Goal: Information Seeking & Learning: Learn about a topic

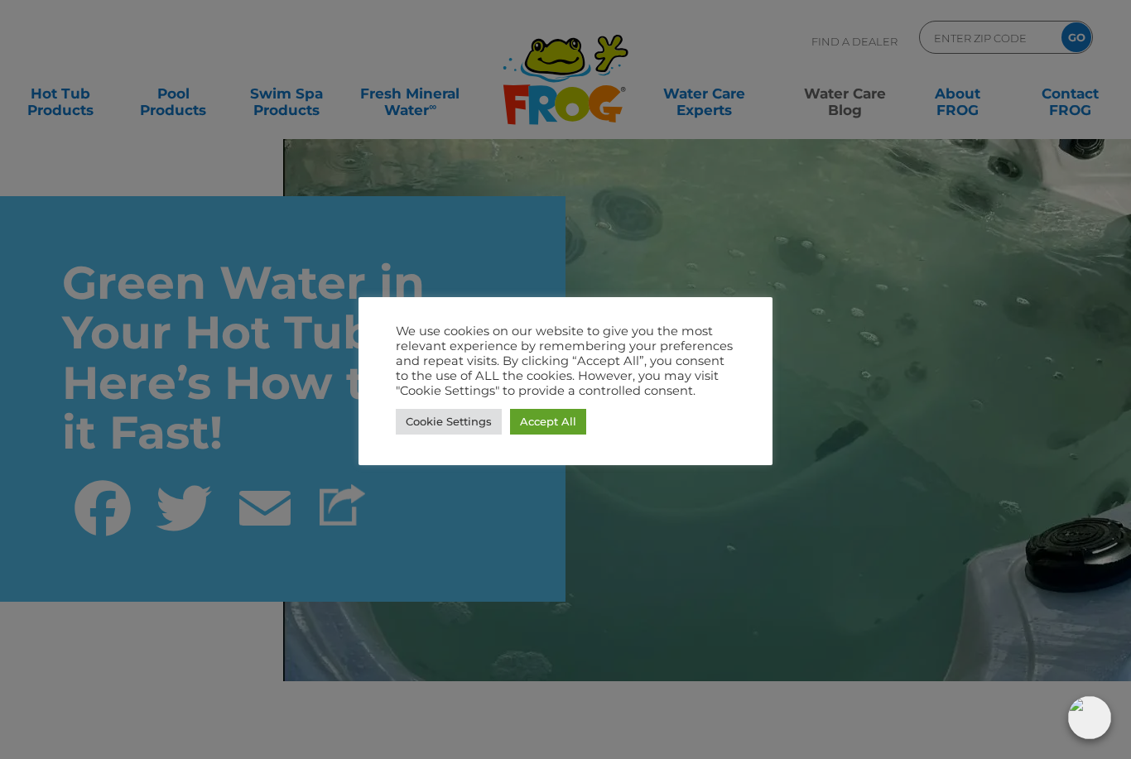
click at [443, 430] on link "Cookie Settings" at bounding box center [449, 422] width 106 height 26
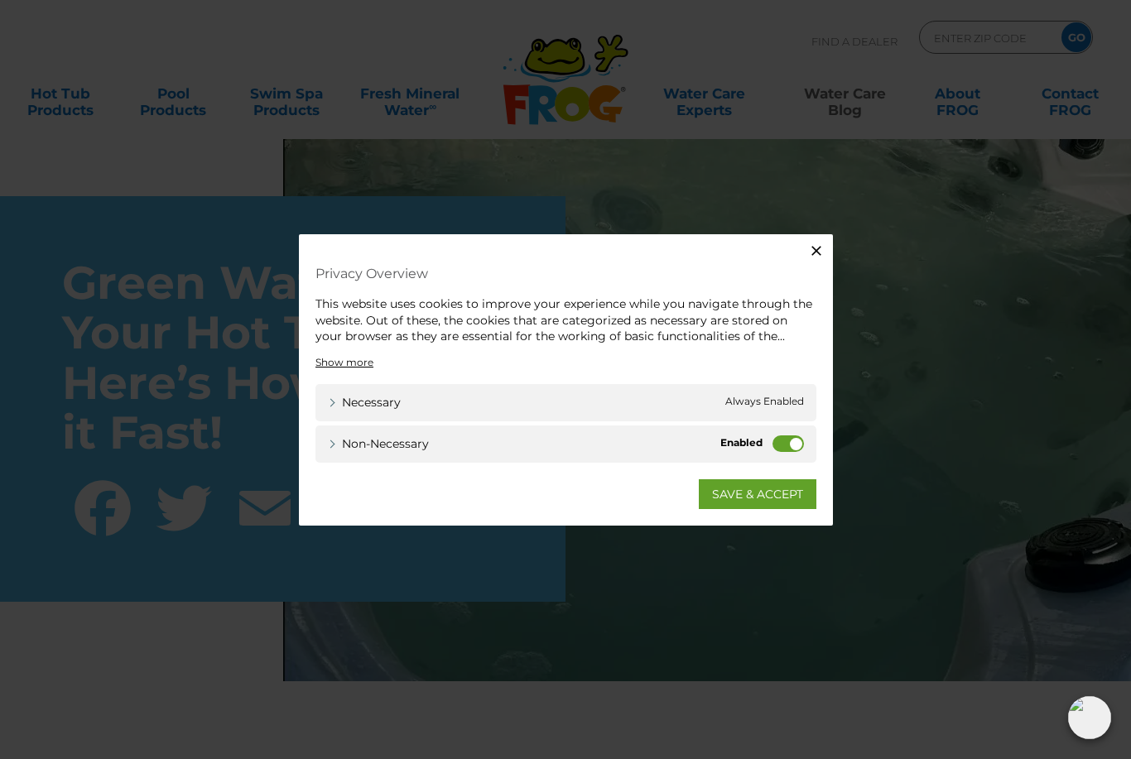
click at [802, 246] on button "Close" at bounding box center [816, 250] width 33 height 33
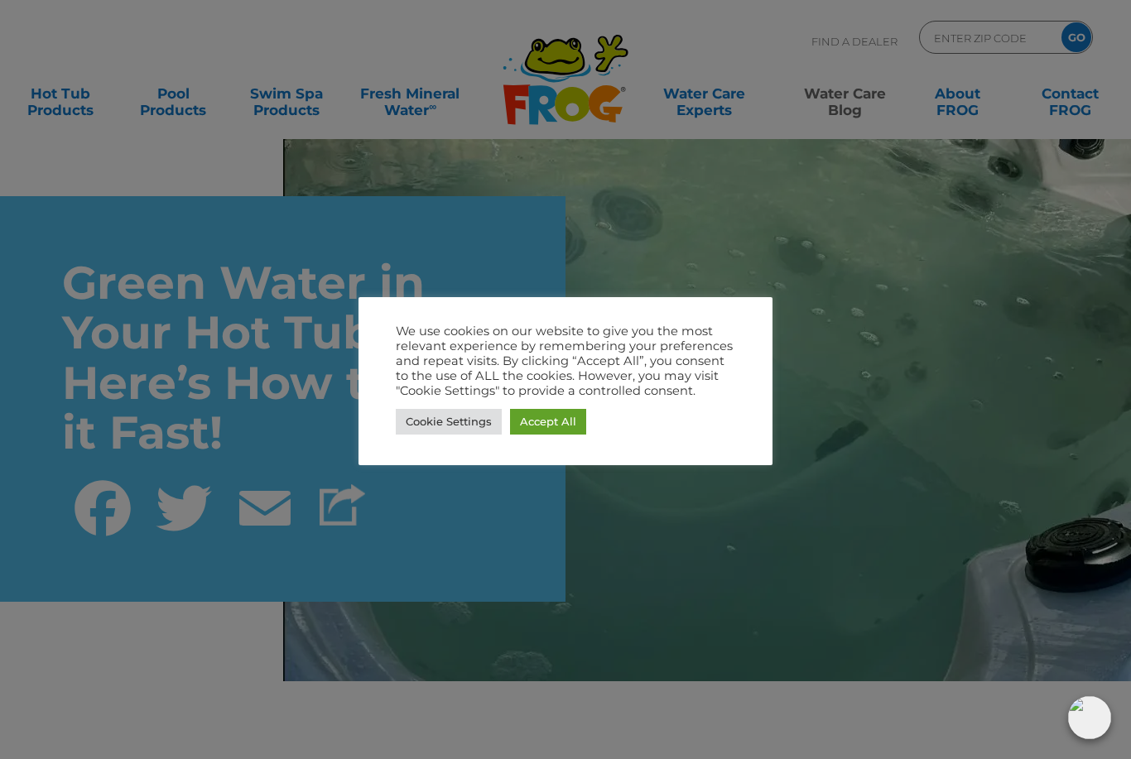
click at [541, 430] on link "Accept All" at bounding box center [548, 422] width 76 height 26
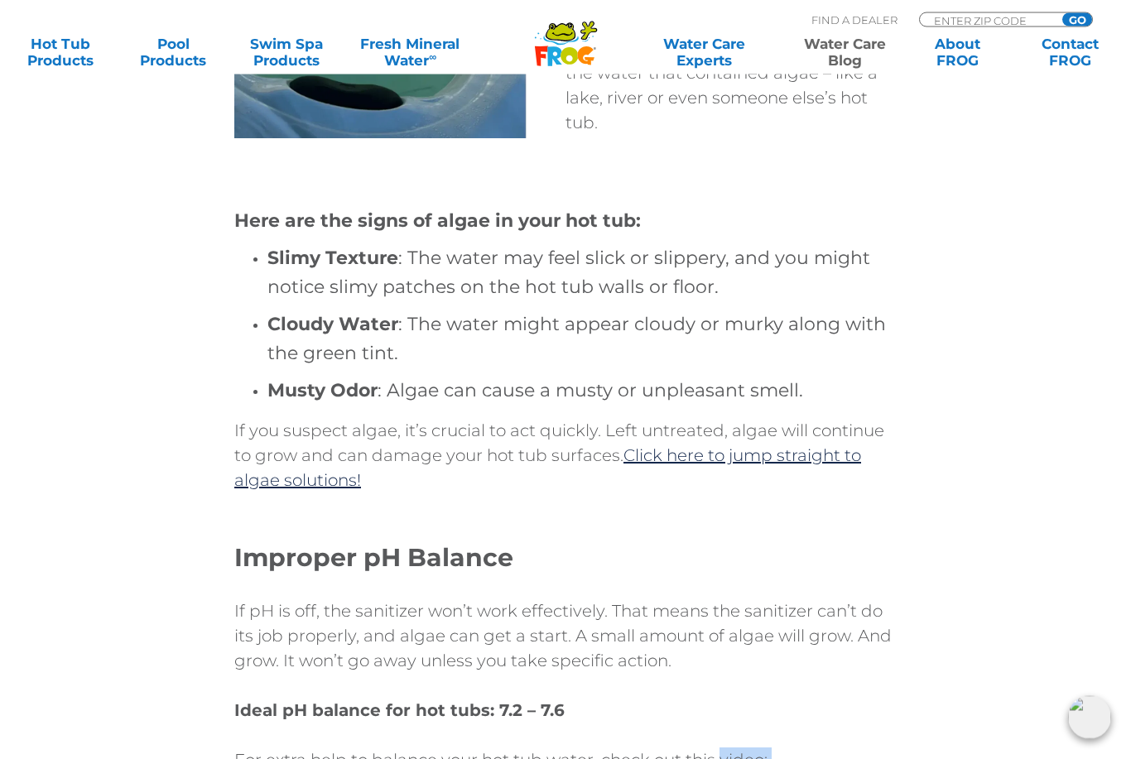
scroll to position [1349, 0]
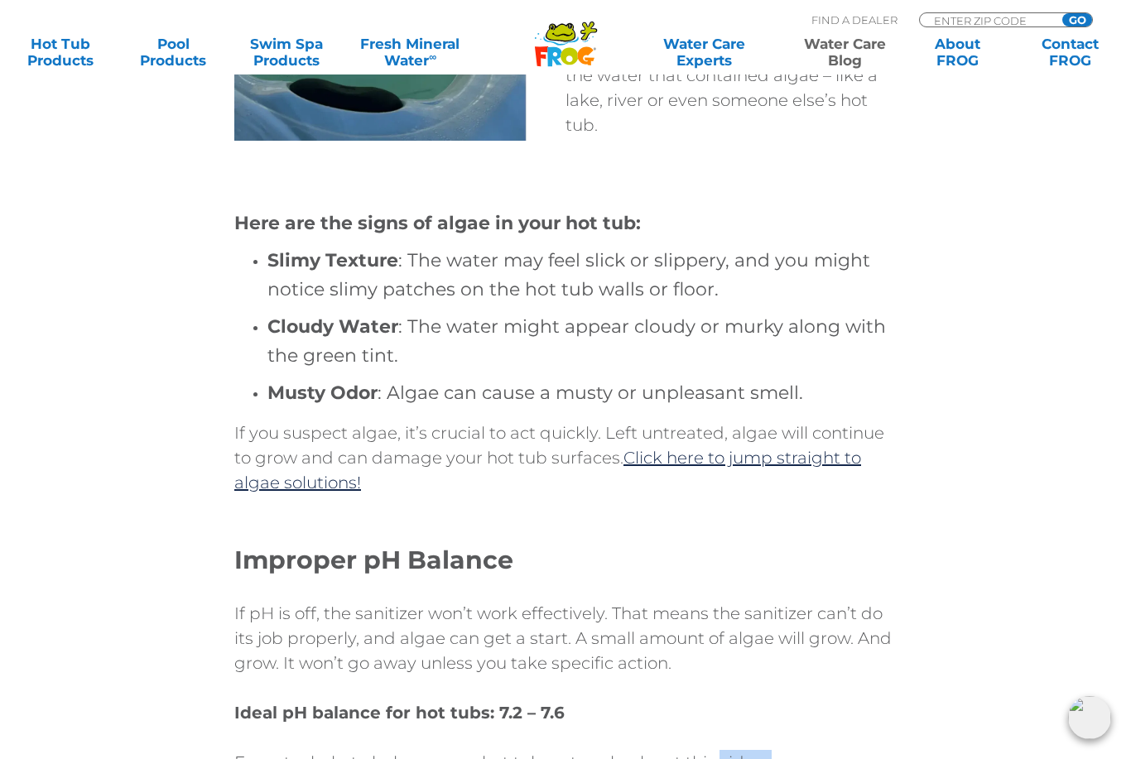
click at [748, 464] on link "Click here to jump straight to algae solutions!" at bounding box center [547, 470] width 627 height 45
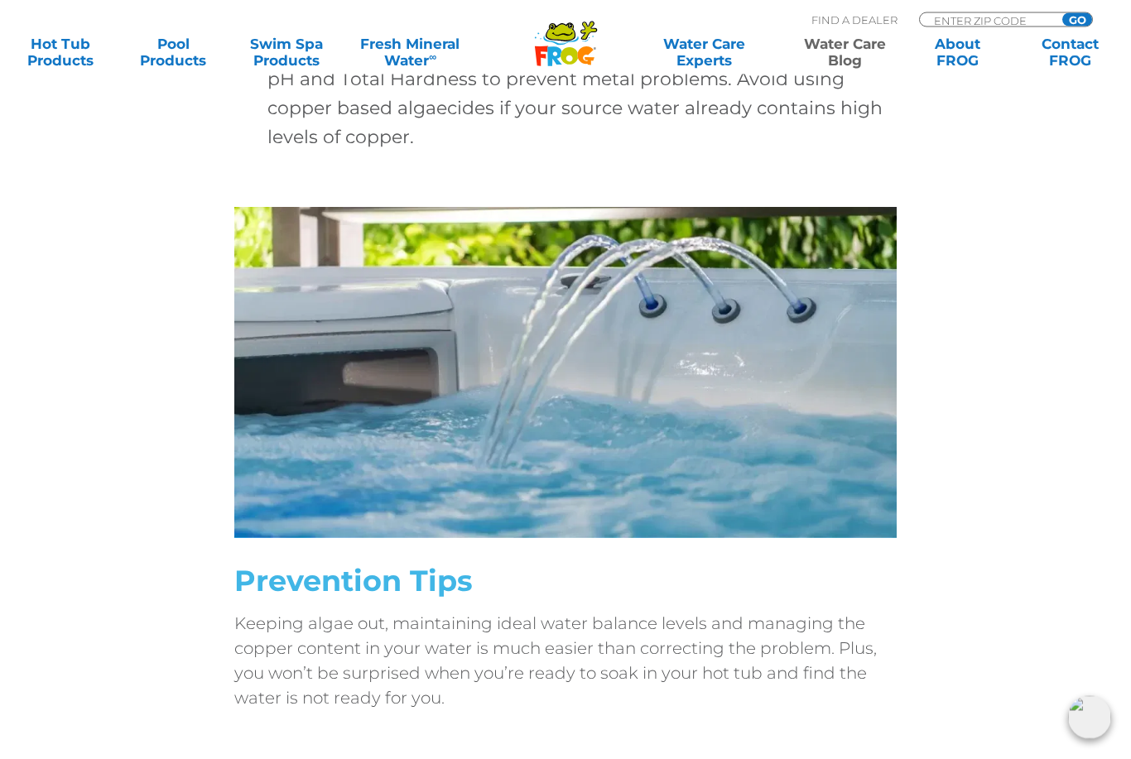
scroll to position [5895, 0]
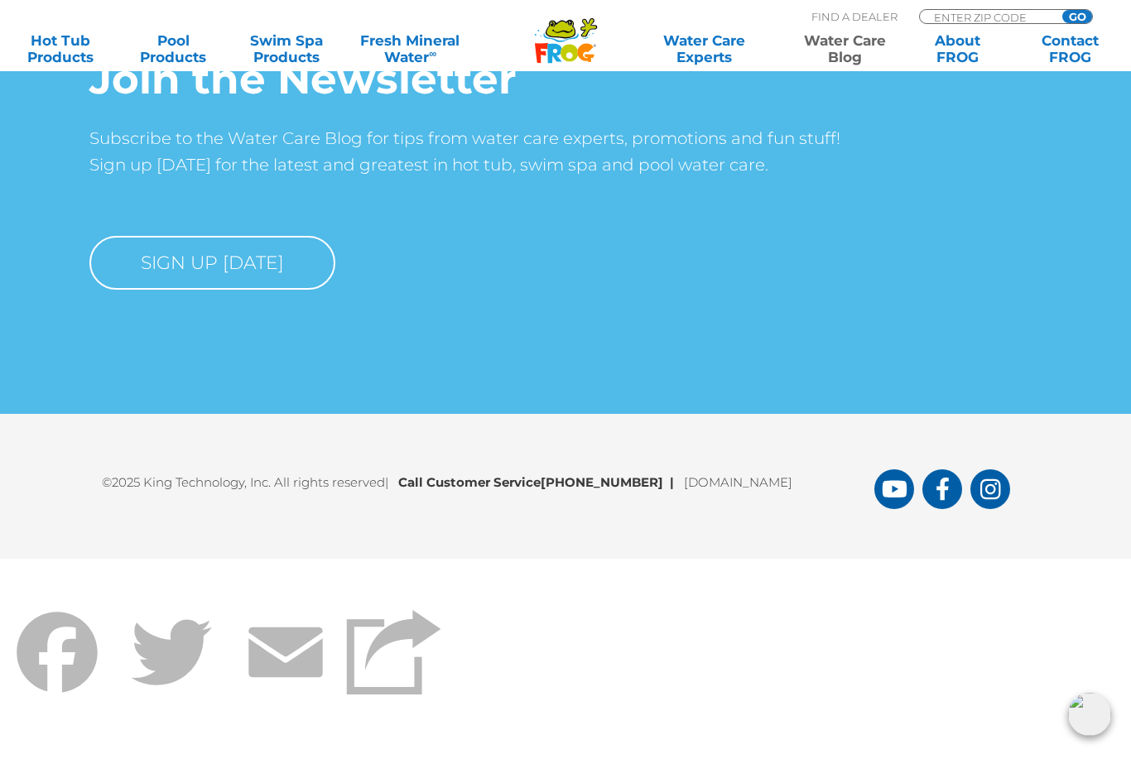
scroll to position [9906, 0]
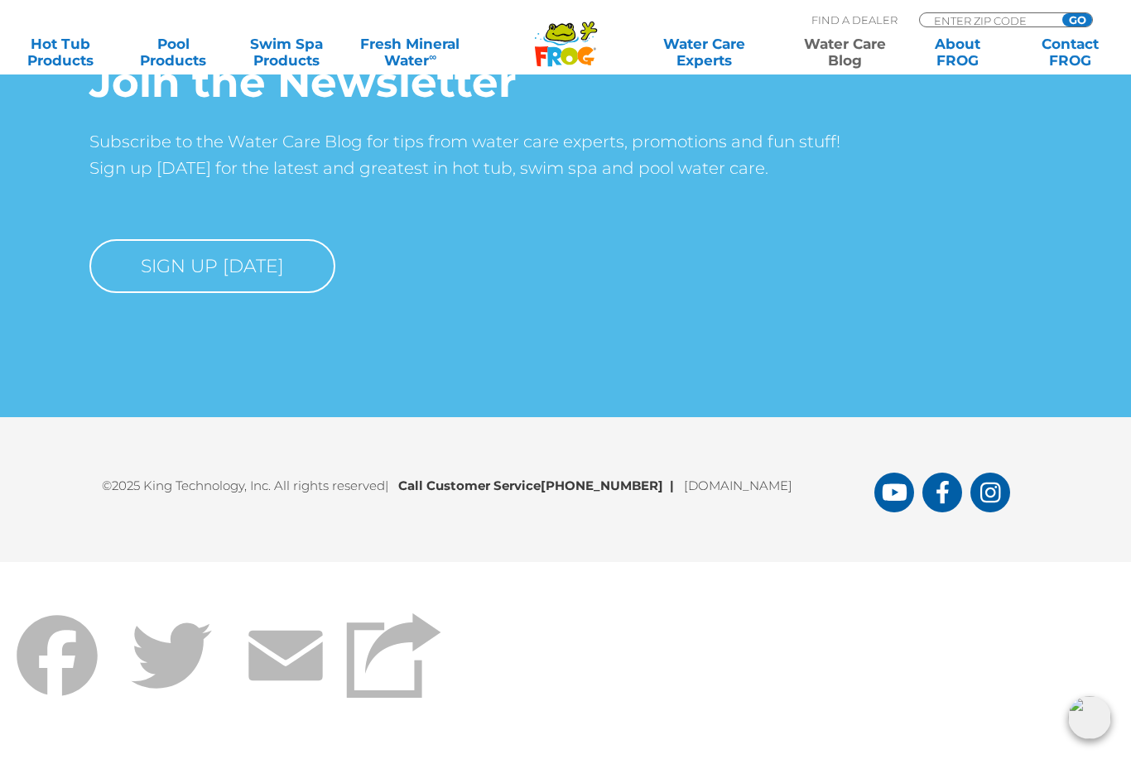
click at [1128, 555] on div "©2025 King Technology, Inc. All rights reserved | Call Customer Service 1-800-2…" at bounding box center [565, 489] width 1131 height 145
click at [1130, 543] on div "©2025 King Technology, Inc. All rights reserved | Call Customer Service 1-800-2…" at bounding box center [565, 489] width 1131 height 145
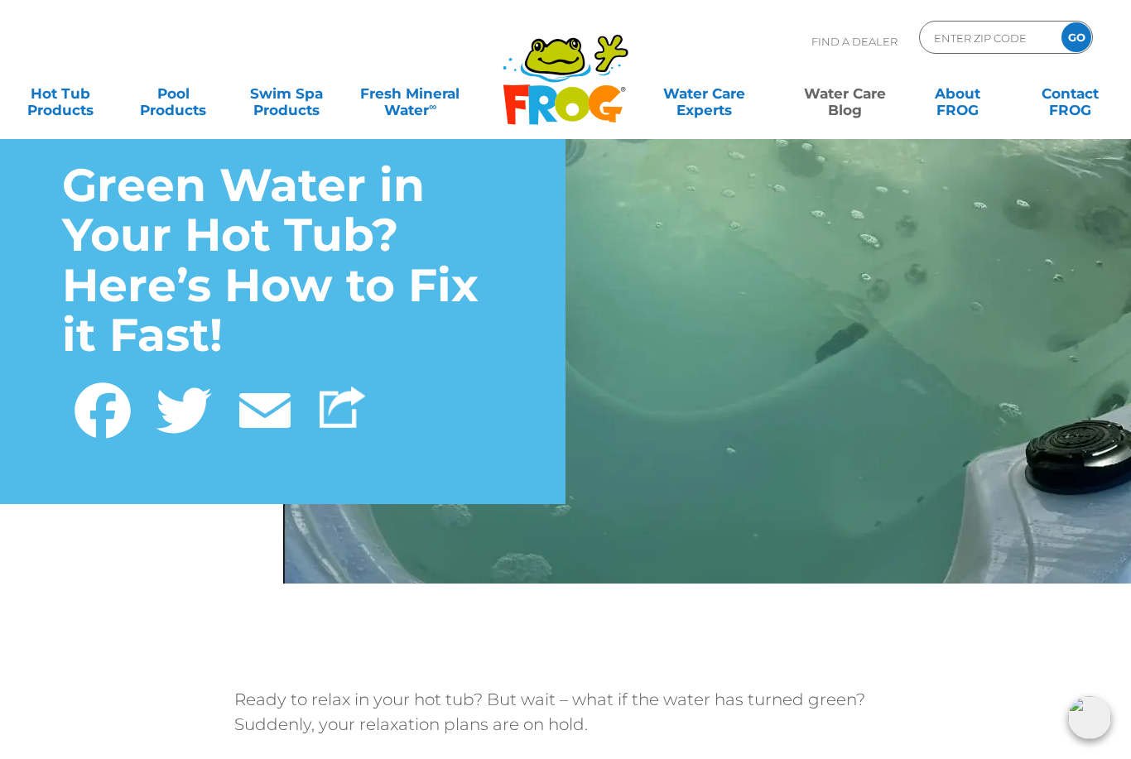
scroll to position [0, 0]
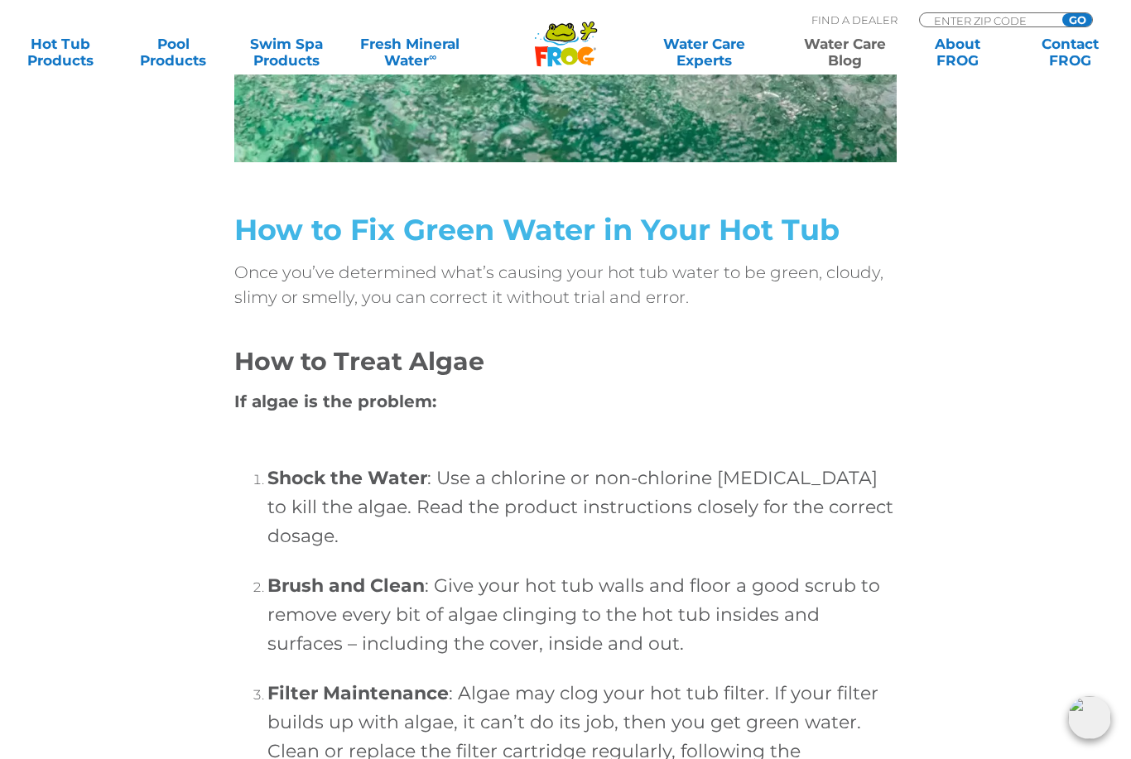
scroll to position [4384, 0]
click at [1077, 13] on input "GO" at bounding box center [1077, 19] width 30 height 13
click at [1084, 13] on input "GO" at bounding box center [1077, 19] width 30 height 13
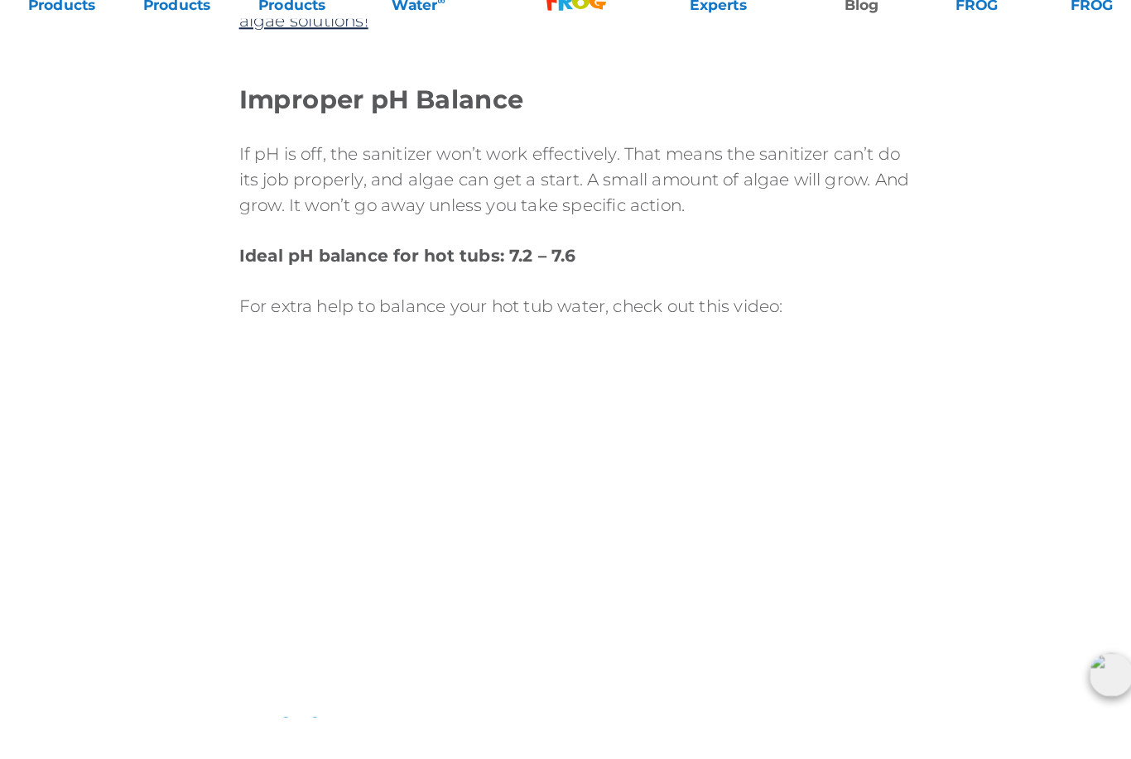
scroll to position [1757, 0]
type input "ENTER ZIP CODE"
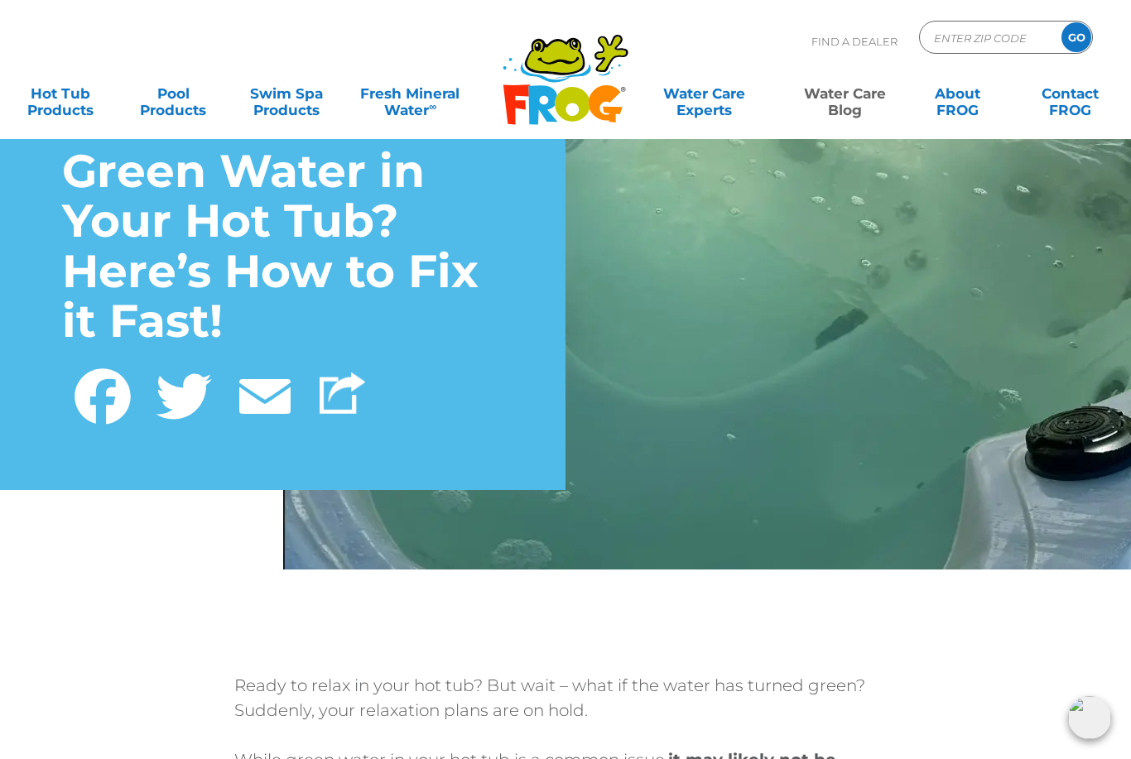
scroll to position [0, 0]
